Goal: Transaction & Acquisition: Book appointment/travel/reservation

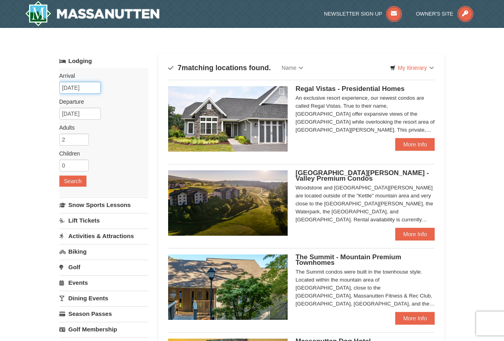
click at [92, 87] on input "09/04/2025" at bounding box center [79, 88] width 41 height 12
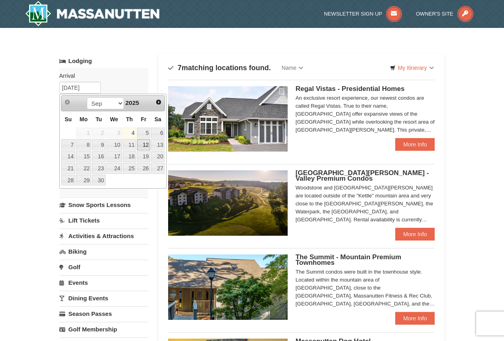
click at [147, 145] on link "12" at bounding box center [144, 144] width 14 height 11
type input "[DATE]"
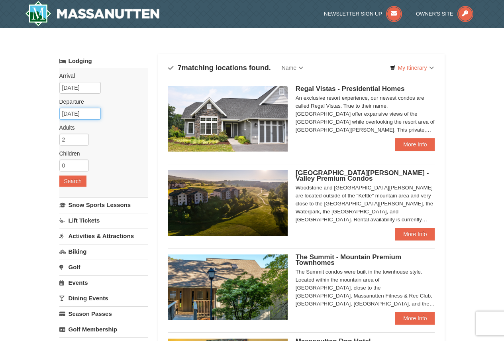
click at [87, 110] on input "09/13/2025" at bounding box center [79, 114] width 41 height 12
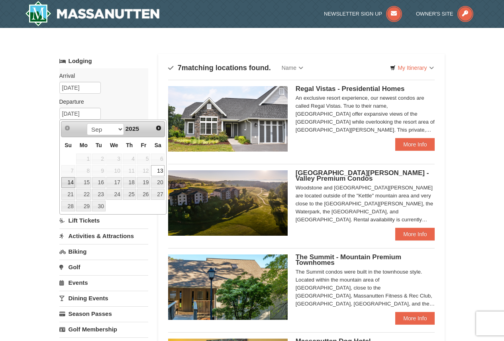
click at [72, 182] on link "14" at bounding box center [68, 182] width 14 height 11
type input "[DATE]"
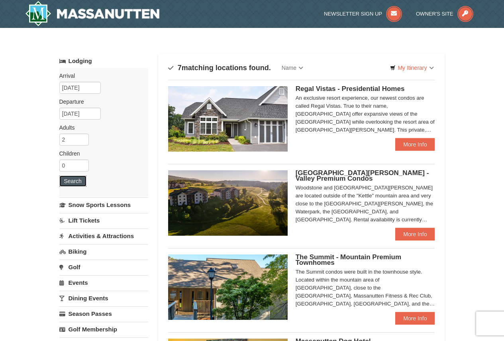
click at [72, 182] on button "Search" at bounding box center [72, 180] width 27 height 11
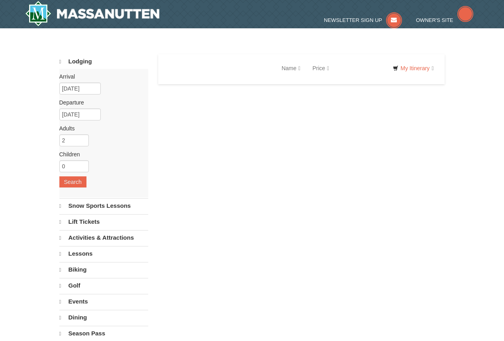
select select "9"
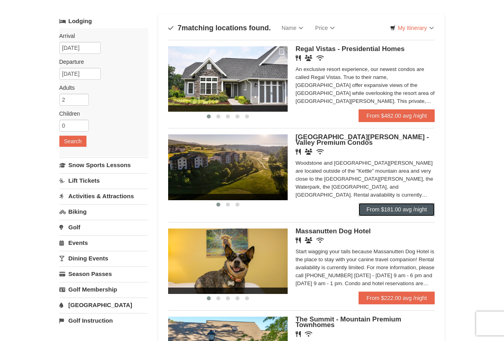
click at [412, 208] on link "From $181.00 avg /night" at bounding box center [397, 209] width 77 height 13
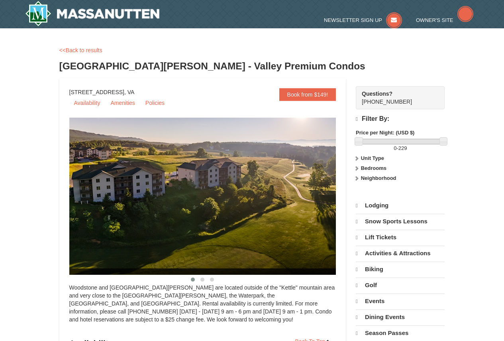
select select "9"
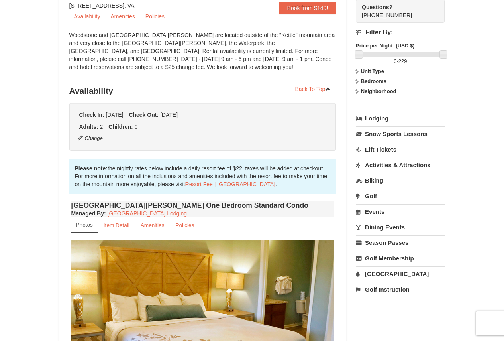
scroll to position [80, 0]
